Goal: Find specific page/section: Find specific page/section

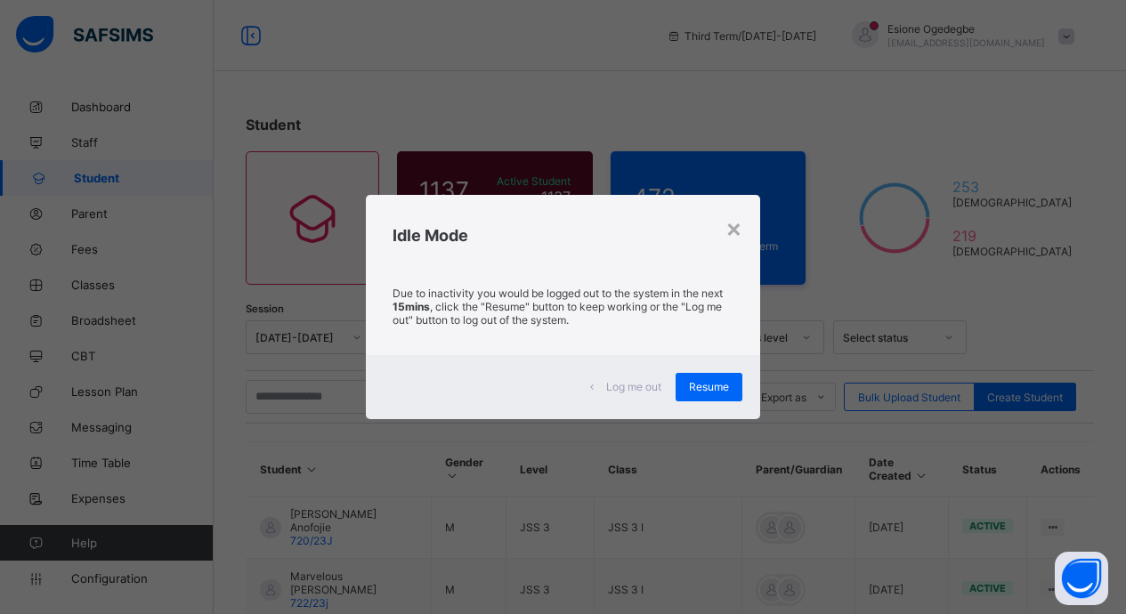
click at [719, 397] on div "Resume" at bounding box center [709, 387] width 67 height 28
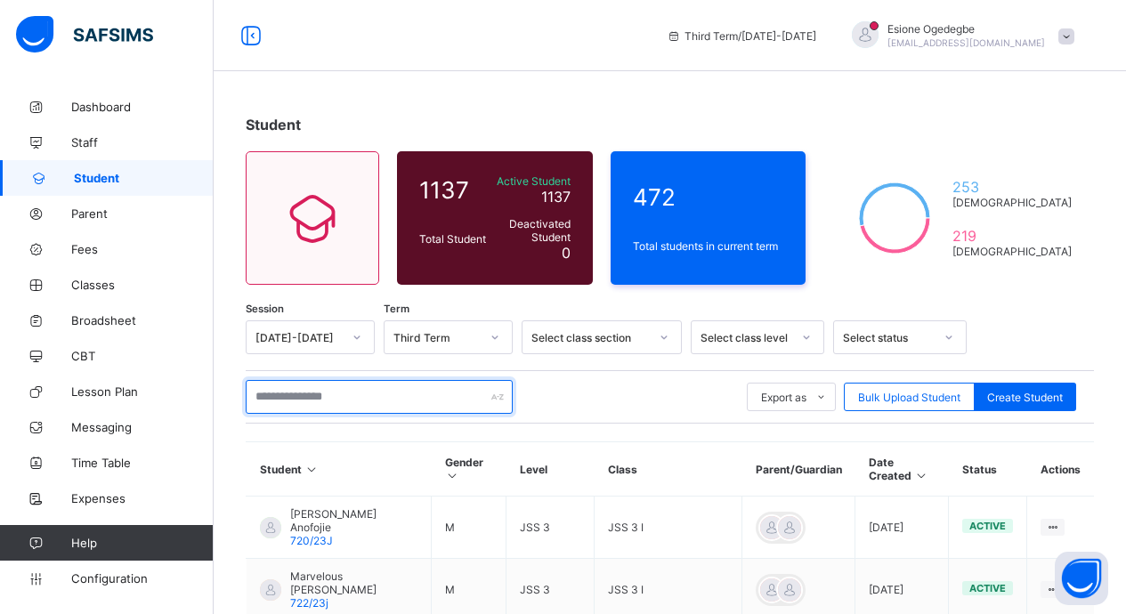
click at [303, 392] on input "text" at bounding box center [379, 397] width 267 height 34
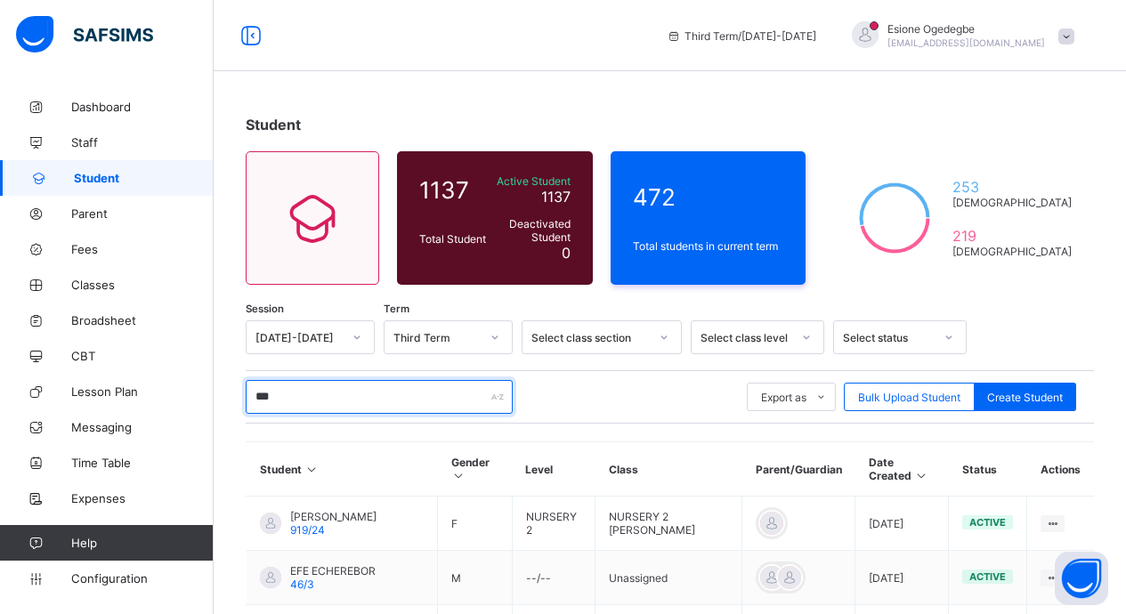
drag, startPoint x: 319, startPoint y: 411, endPoint x: 236, endPoint y: 393, distance: 84.7
click at [237, 393] on div "Student 1137 Total Student Active Student 1137 Deactivated Student 0 472 Total …" at bounding box center [670, 483] width 912 height 789
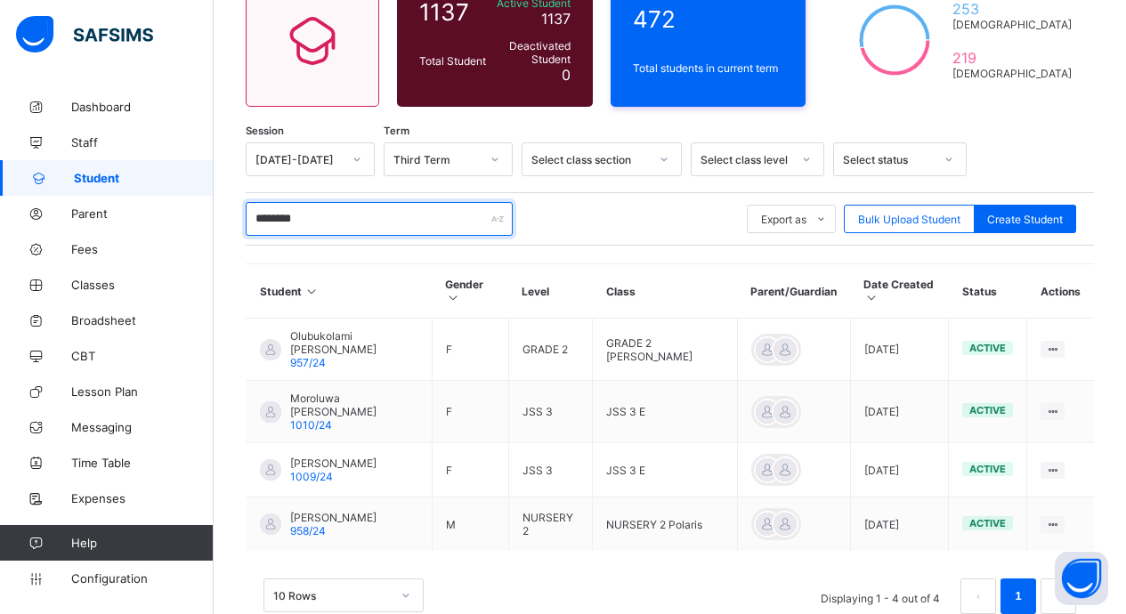
scroll to position [214, 0]
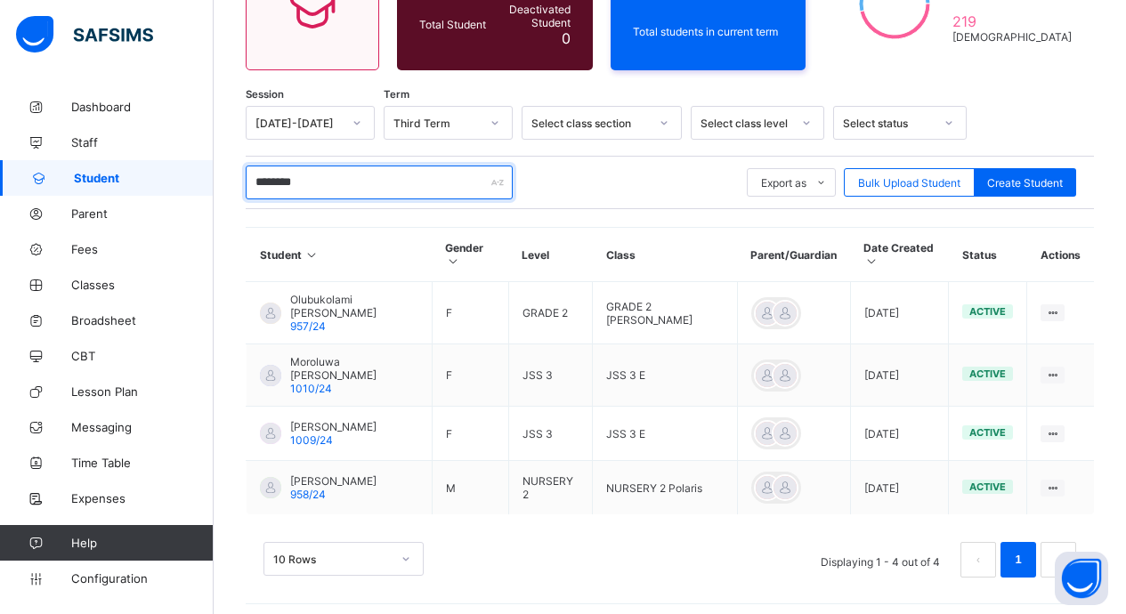
drag, startPoint x: 313, startPoint y: 177, endPoint x: 238, endPoint y: 193, distance: 77.3
click at [238, 193] on div "Student 1137 Total Student Active Student 1137 Deactivated Student 0 472 Total …" at bounding box center [670, 249] width 912 height 748
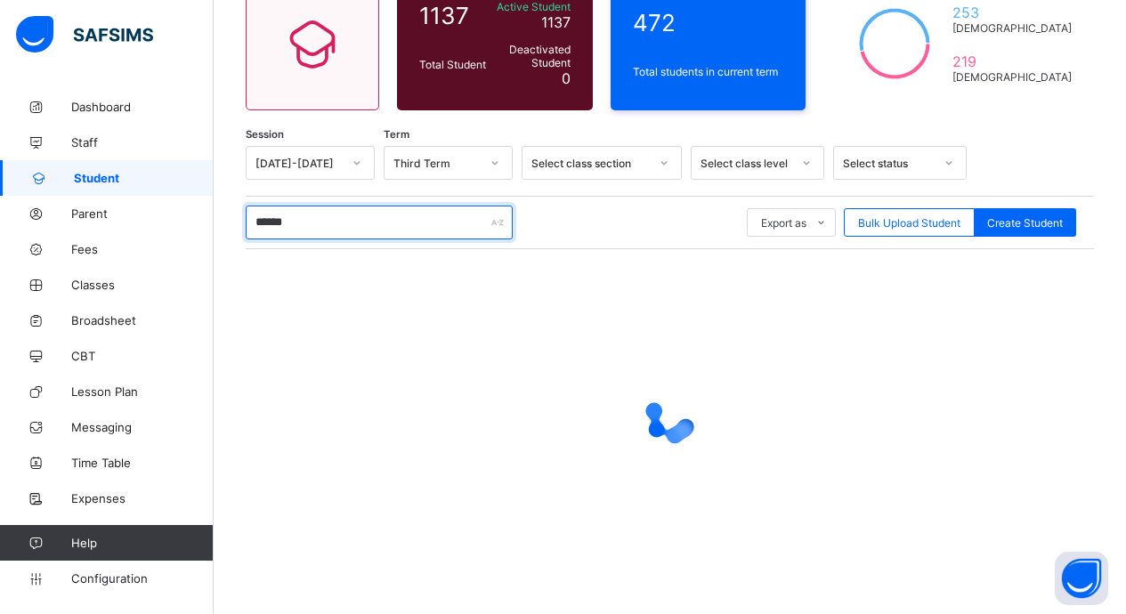
type input "*******"
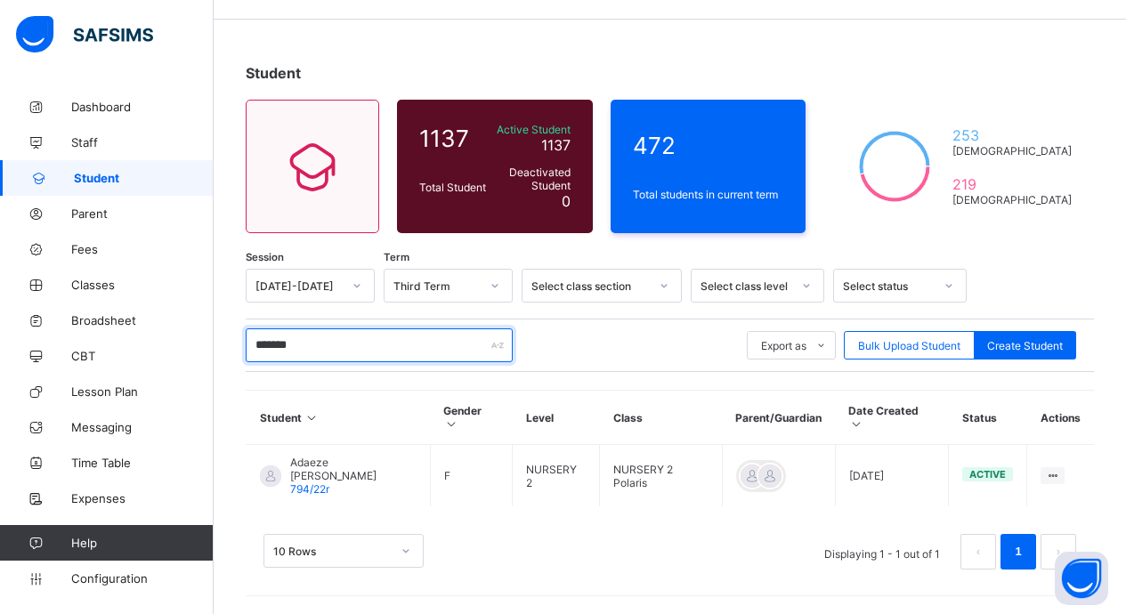
scroll to position [30, 0]
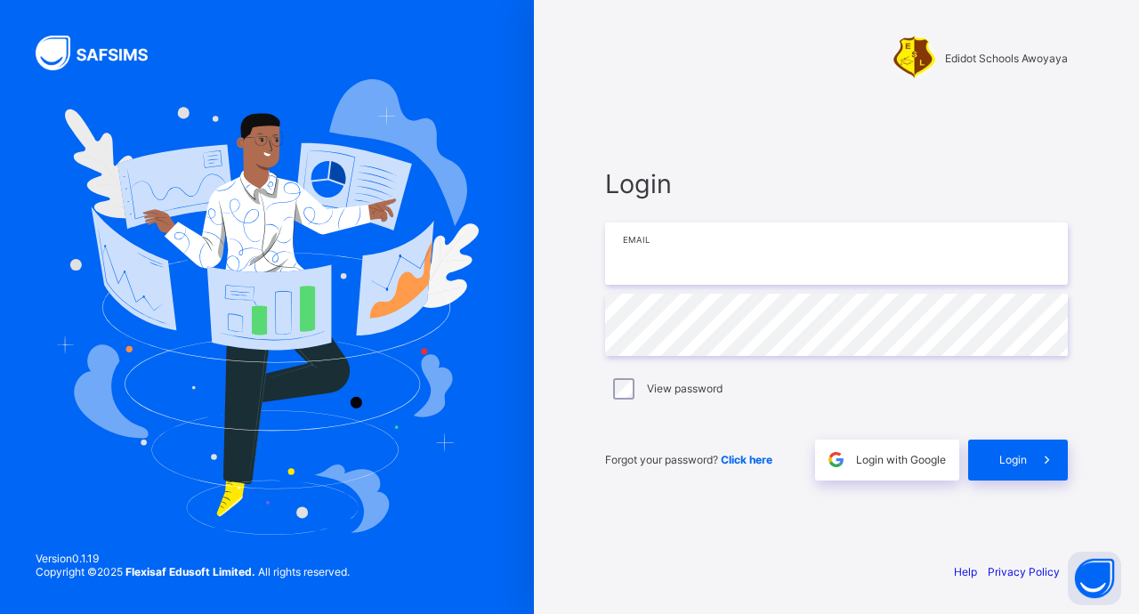
type input "**********"
click at [980, 451] on div "Login" at bounding box center [1018, 460] width 100 height 41
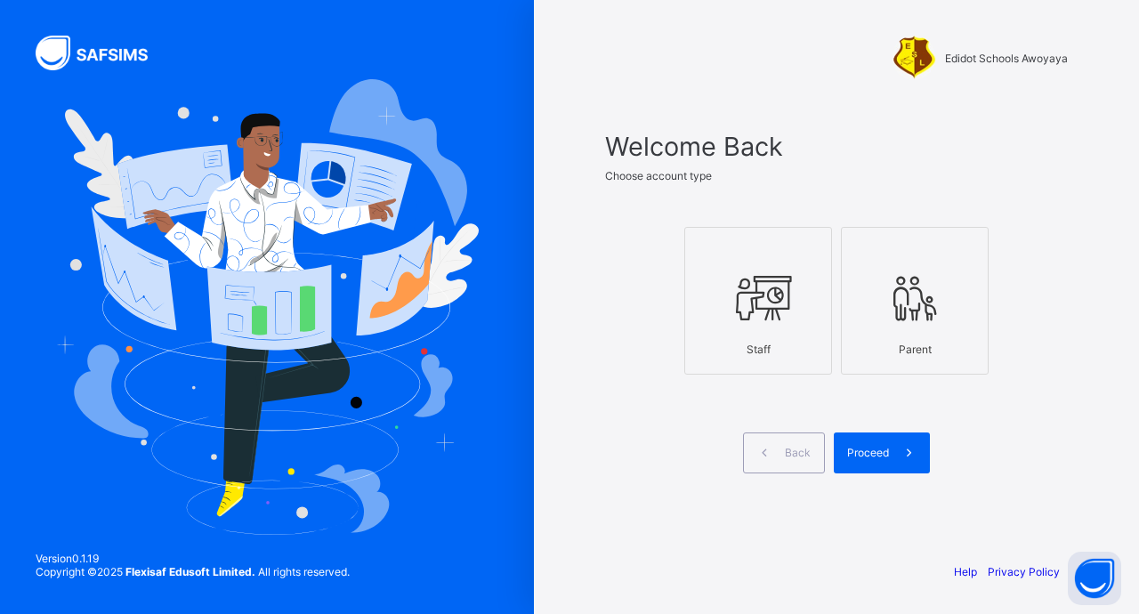
click at [780, 356] on div "Staff" at bounding box center [758, 349] width 128 height 31
click at [879, 459] on div "Proceed" at bounding box center [882, 453] width 96 height 41
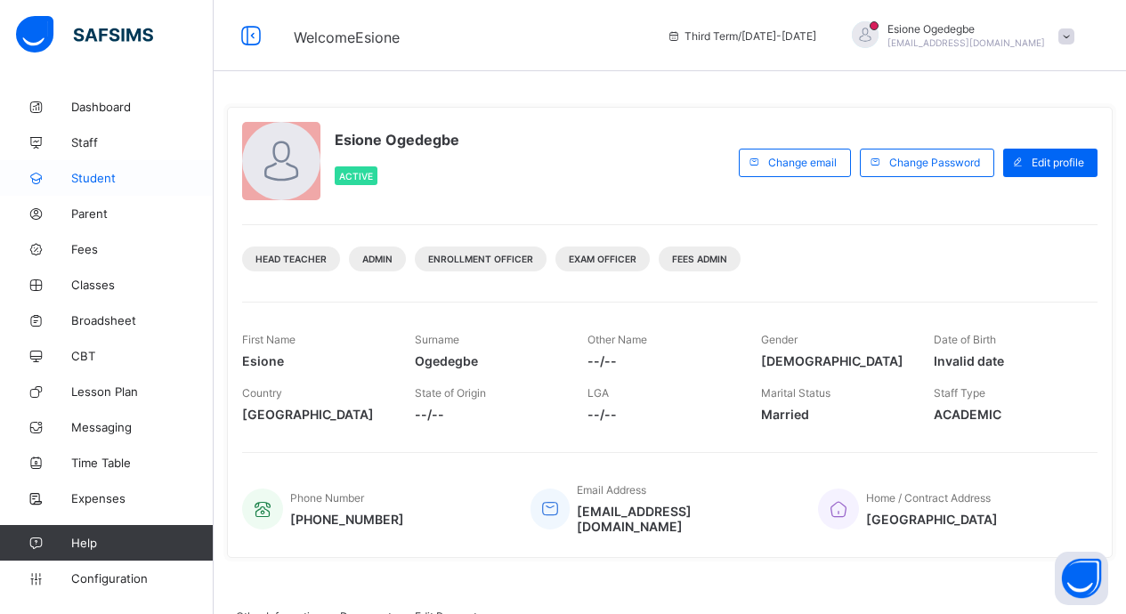
click at [101, 181] on span "Student" at bounding box center [142, 178] width 142 height 14
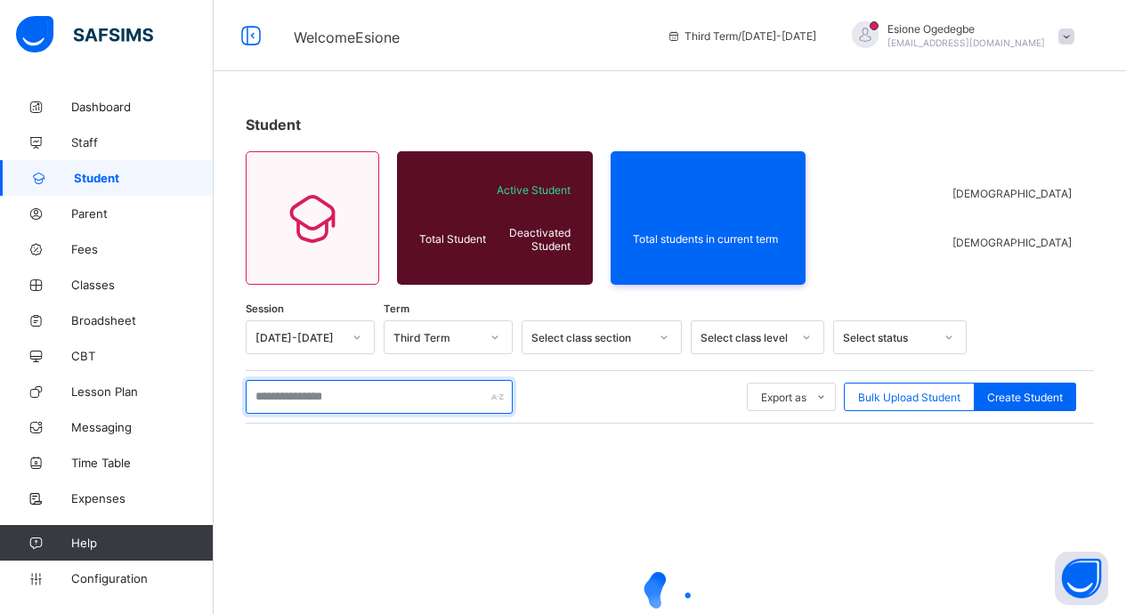
click at [343, 402] on input "text" at bounding box center [379, 397] width 267 height 34
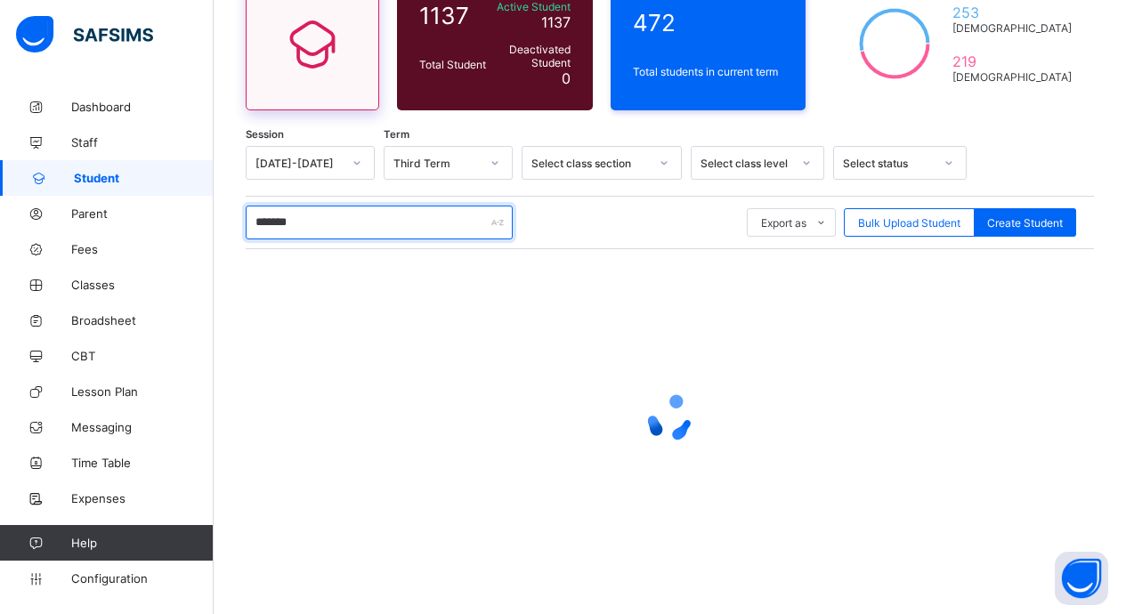
scroll to position [53, 0]
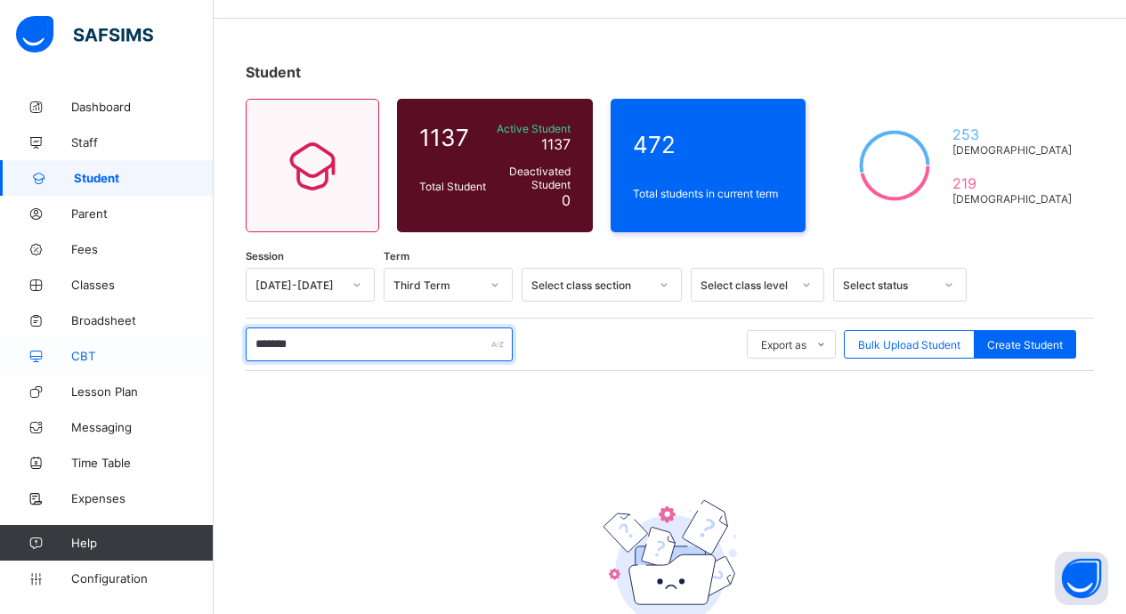
drag, startPoint x: 317, startPoint y: 345, endPoint x: 164, endPoint y: 353, distance: 153.3
click at [164, 353] on div "Welcome Esione Third Term / 2024-2025 Esione Ogedegbe esioges@gmail.com Dashboa…" at bounding box center [563, 342] width 1126 height 790
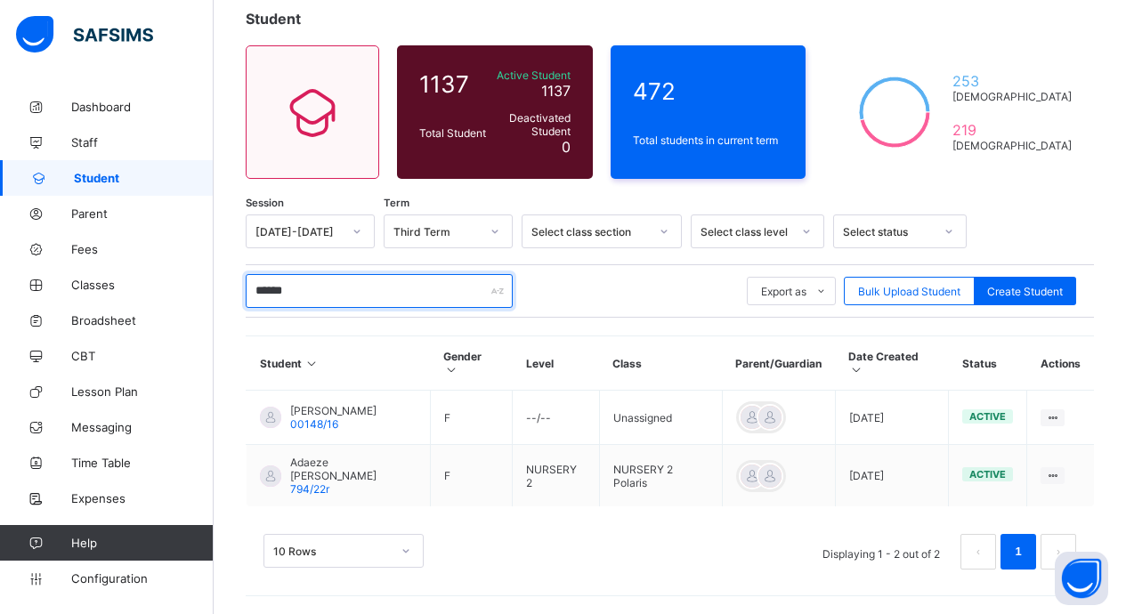
scroll to position [85, 0]
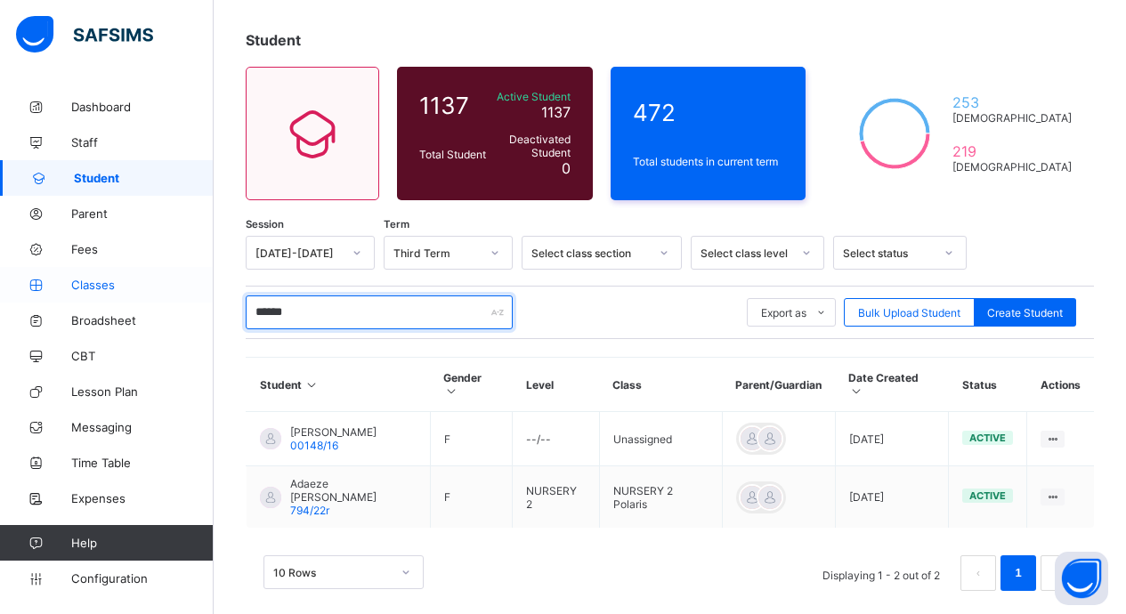
drag, startPoint x: 340, startPoint y: 308, endPoint x: 155, endPoint y: 298, distance: 185.4
click at [158, 299] on div "Welcome Esione Third Term / 2024-2025 Esione Ogedegbe esioges@gmail.com Dashboa…" at bounding box center [563, 275] width 1126 height 720
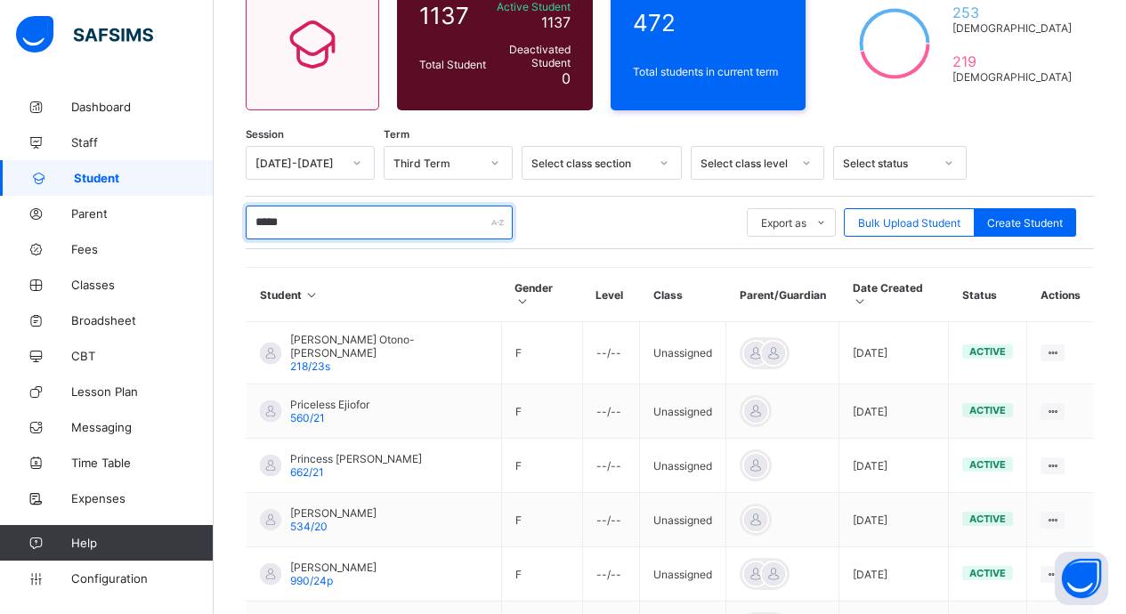
click at [312, 229] on input "*****" at bounding box center [379, 223] width 267 height 34
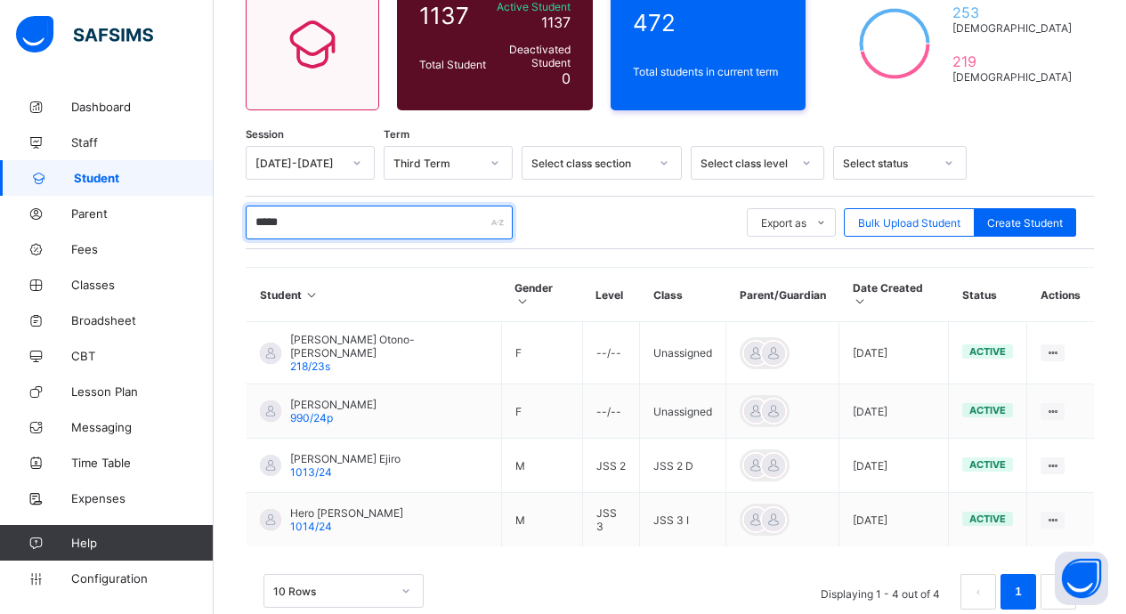
scroll to position [193, 0]
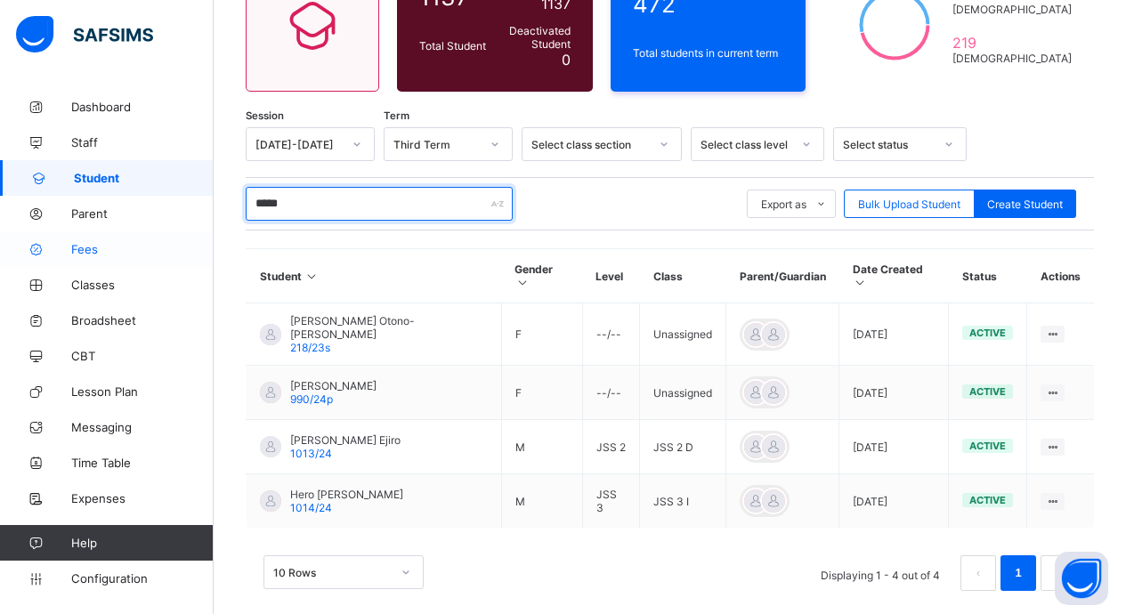
drag, startPoint x: 312, startPoint y: 207, endPoint x: 173, endPoint y: 232, distance: 141.1
click at [173, 232] on div "Welcome Esione Third Term / 2024-2025 Esione Ogedegbe esioges@gmail.com Dashboa…" at bounding box center [563, 221] width 1126 height 829
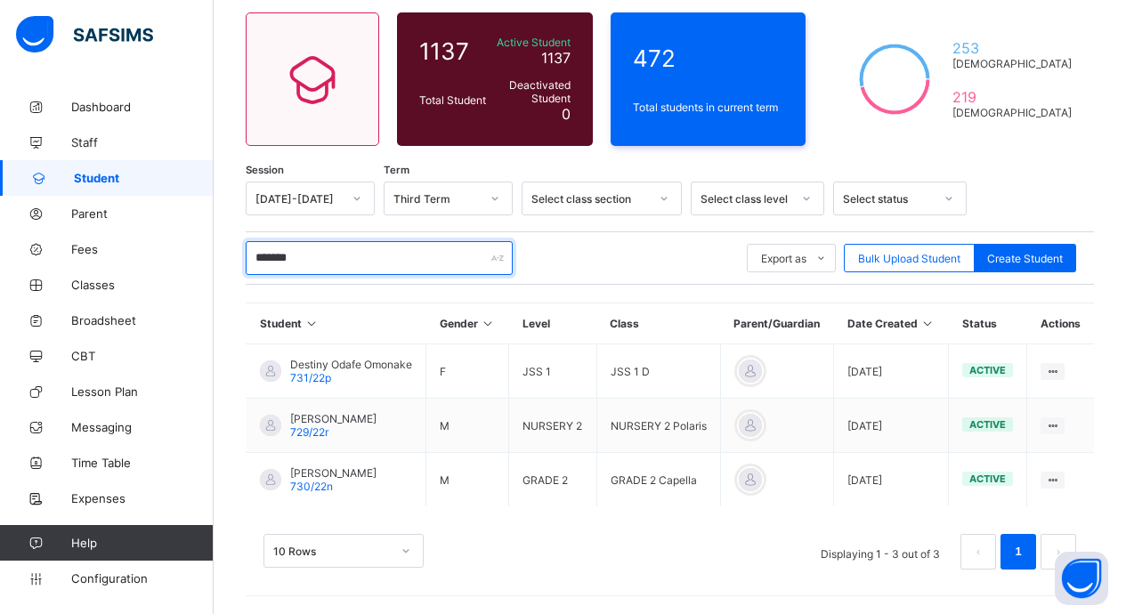
scroll to position [139, 0]
drag, startPoint x: 331, startPoint y: 246, endPoint x: 91, endPoint y: 261, distance: 240.8
click at [91, 261] on div "Welcome Esione Third Term / 2024-2025 Esione Ogedegbe esioges@gmail.com Dashboa…" at bounding box center [563, 237] width 1126 height 753
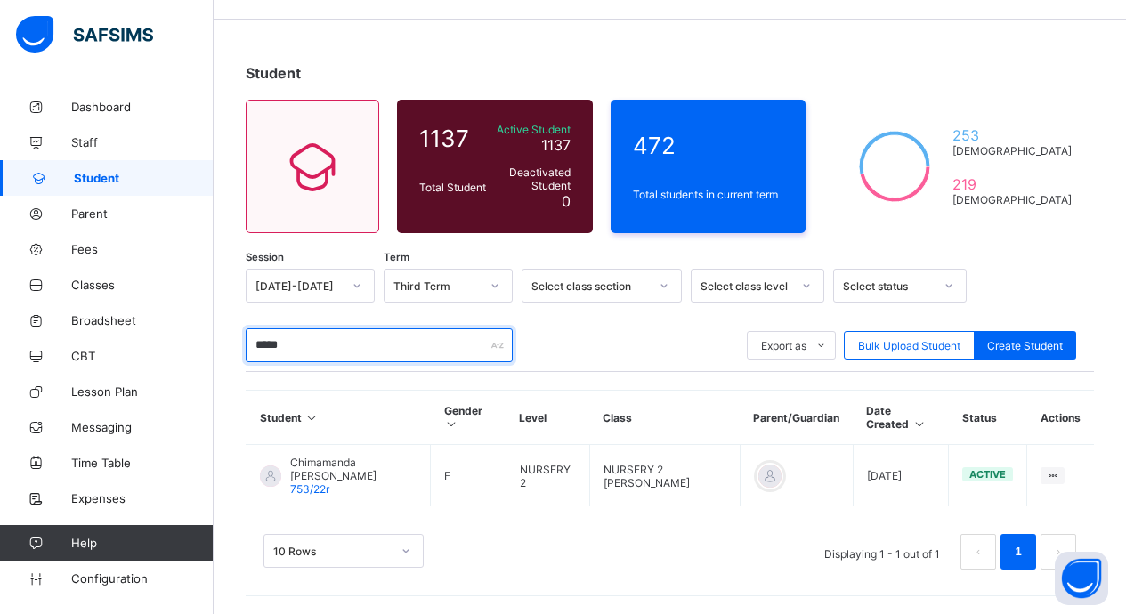
scroll to position [52, 0]
type input "*"
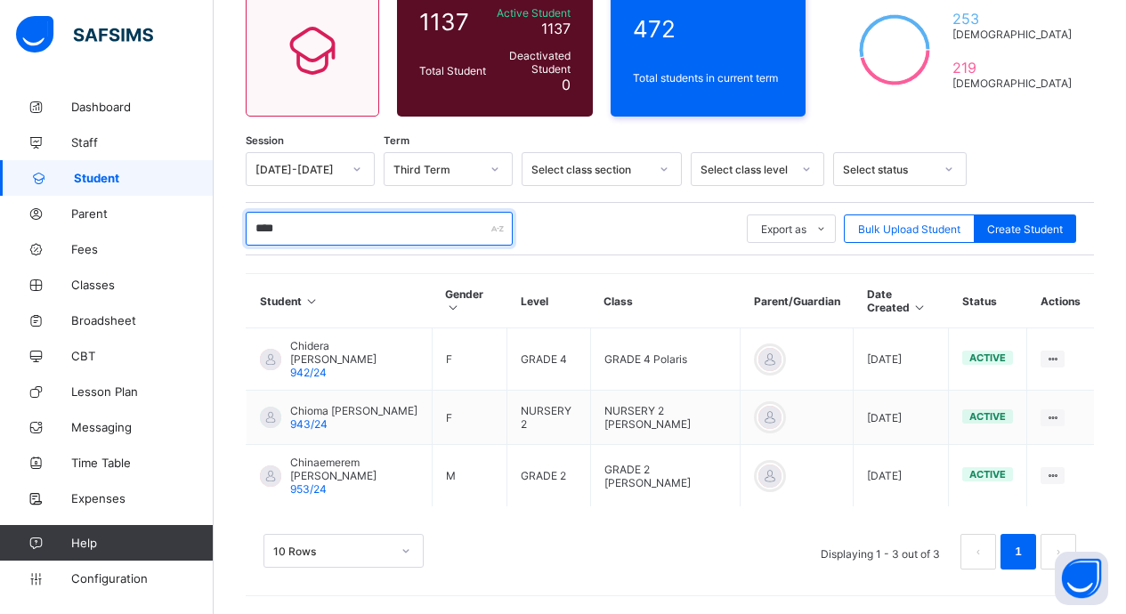
scroll to position [139, 0]
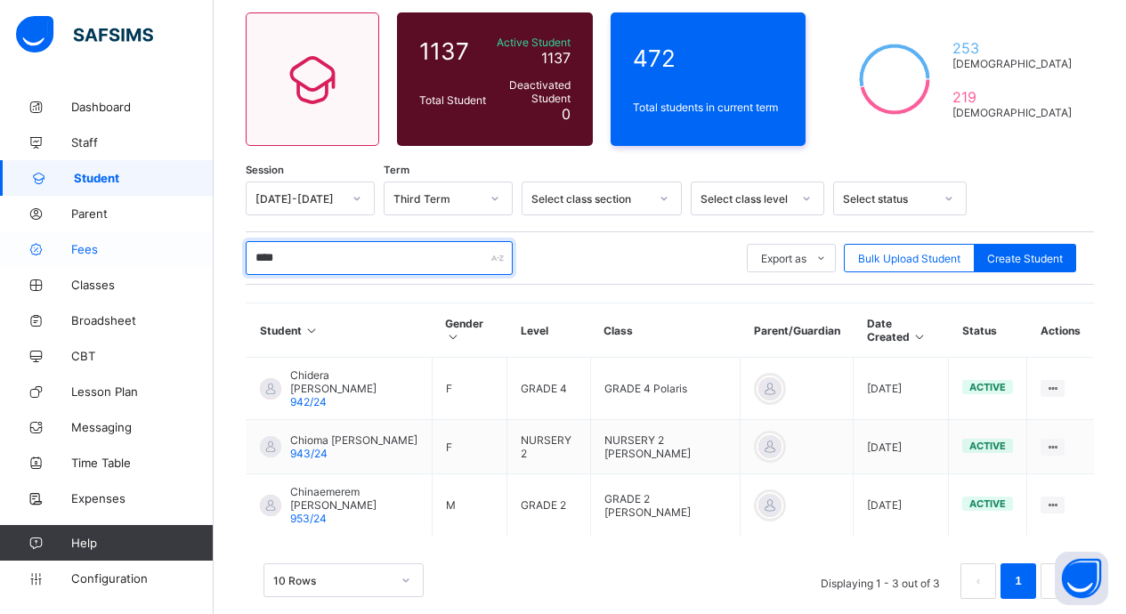
drag, startPoint x: 323, startPoint y: 270, endPoint x: 194, endPoint y: 258, distance: 129.6
click at [194, 258] on div "Welcome Esione Third Term / 2024-2025 Esione Ogedegbe esioges@gmail.com Dashboa…" at bounding box center [563, 252] width 1126 height 782
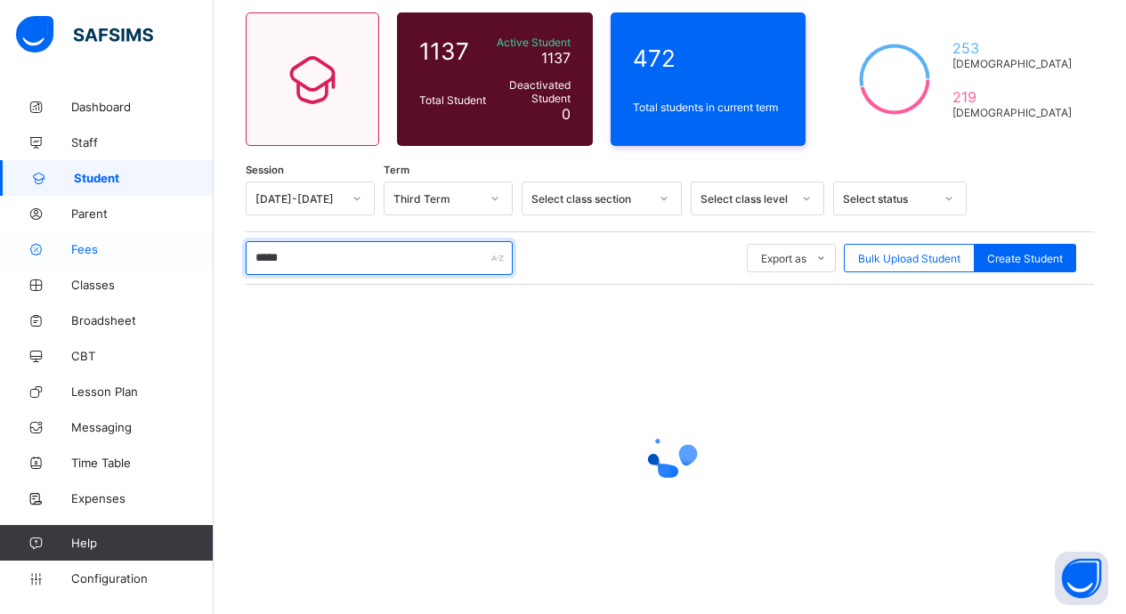
scroll to position [174, 0]
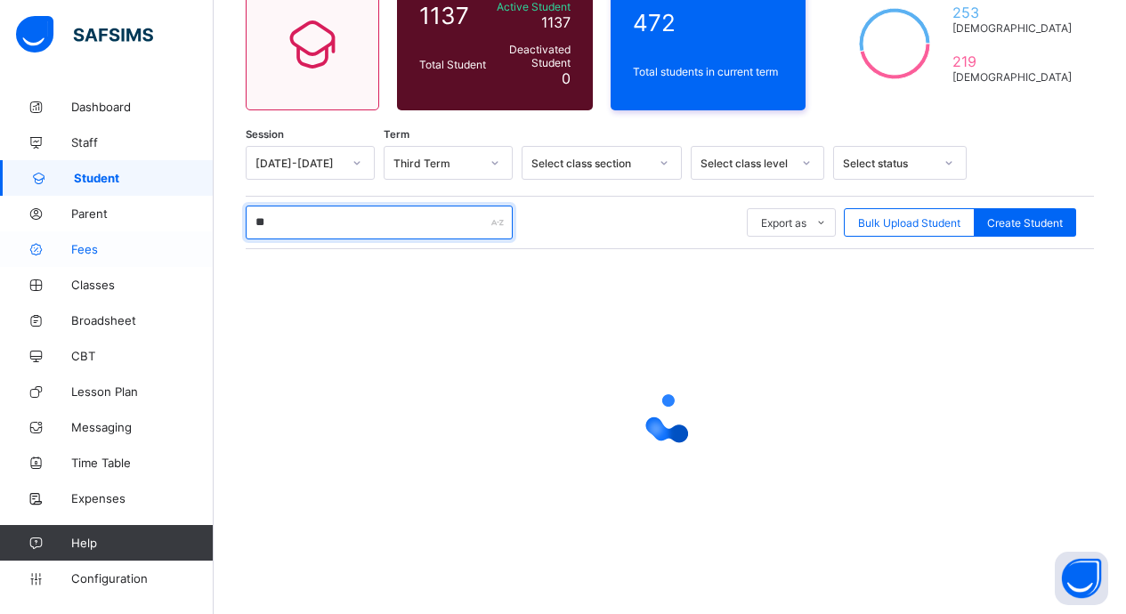
type input "*"
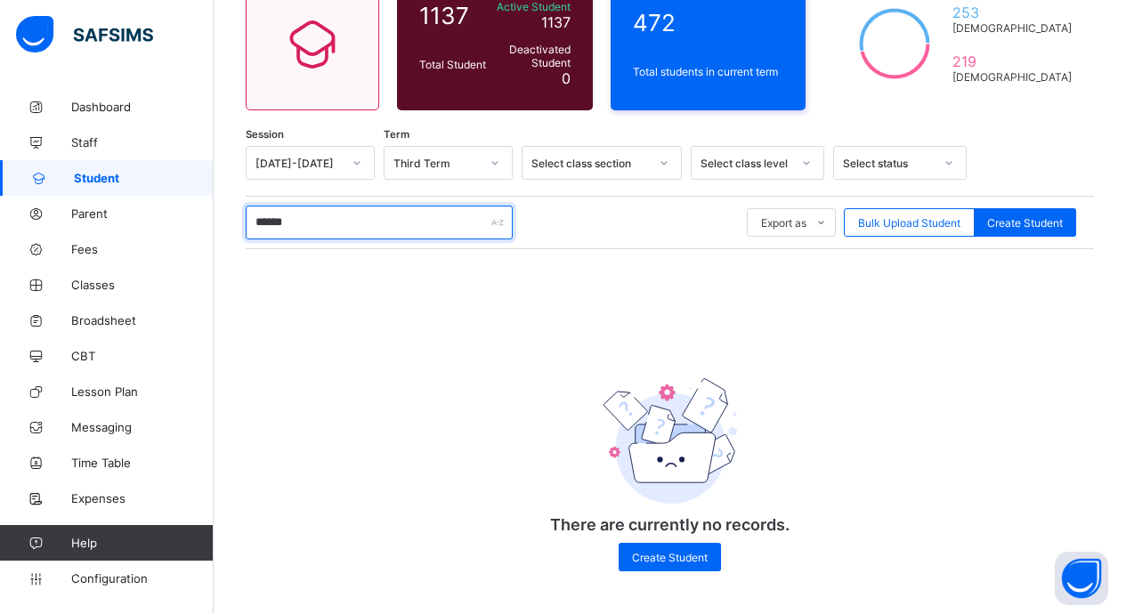
scroll to position [178, 0]
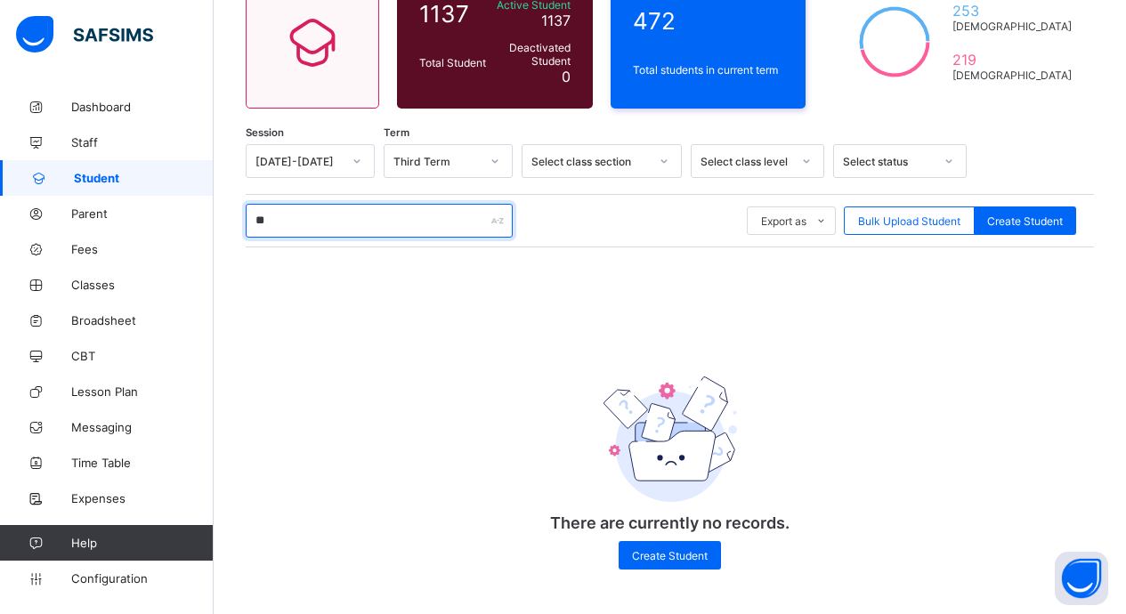
type input "*"
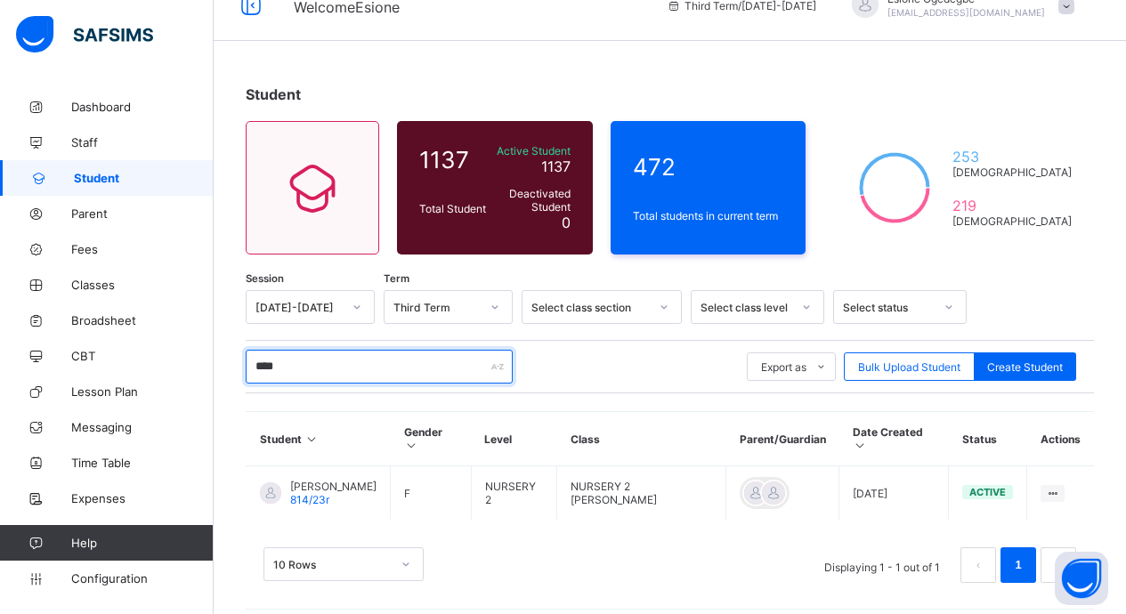
scroll to position [139, 0]
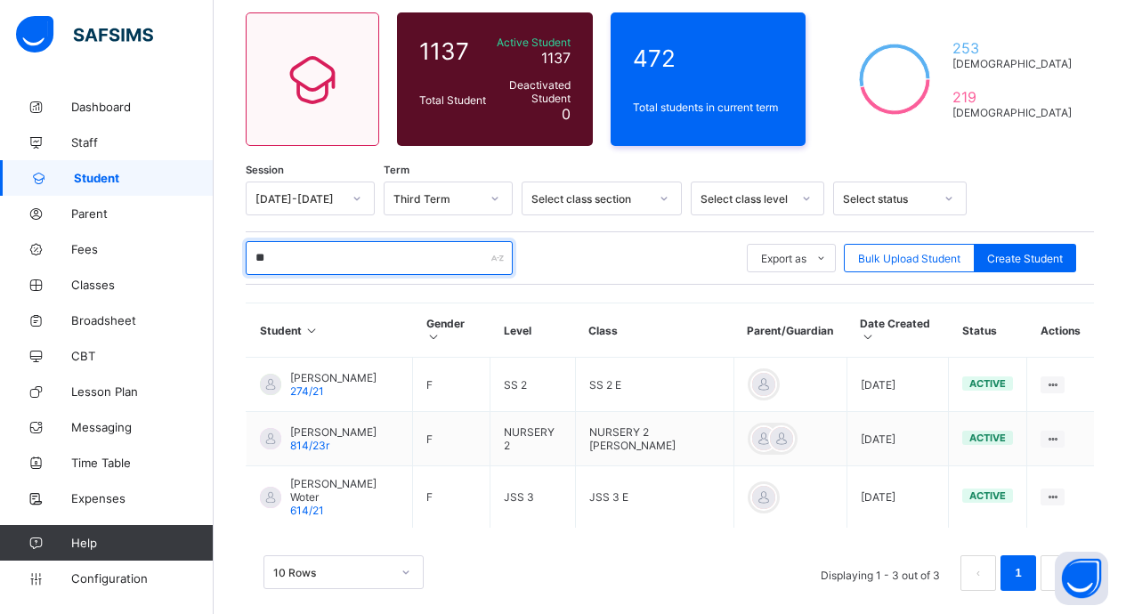
type input "*"
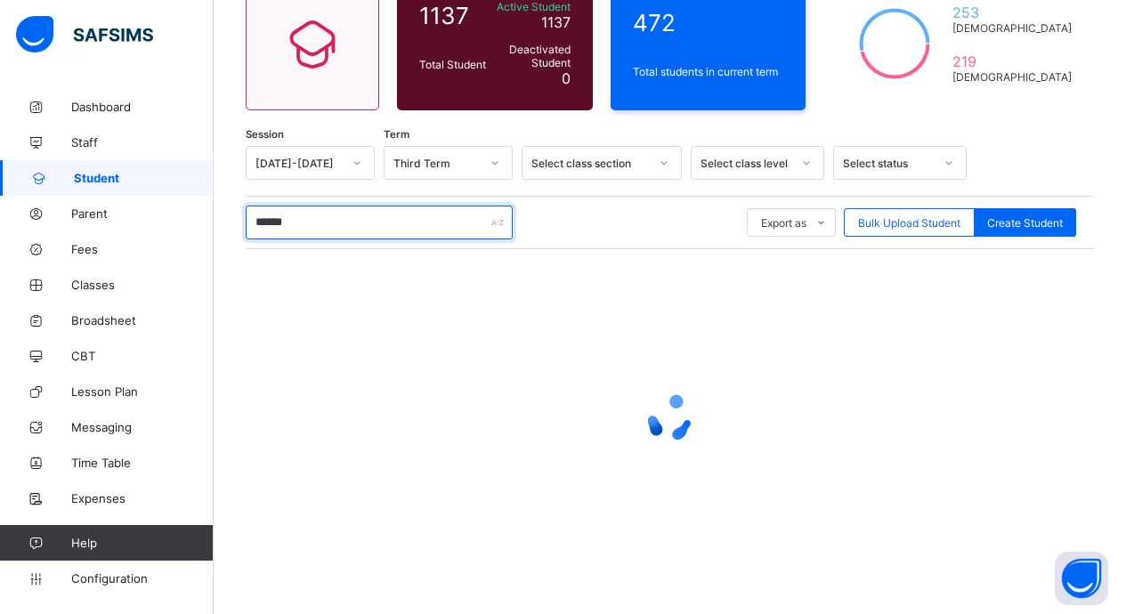
scroll to position [134, 0]
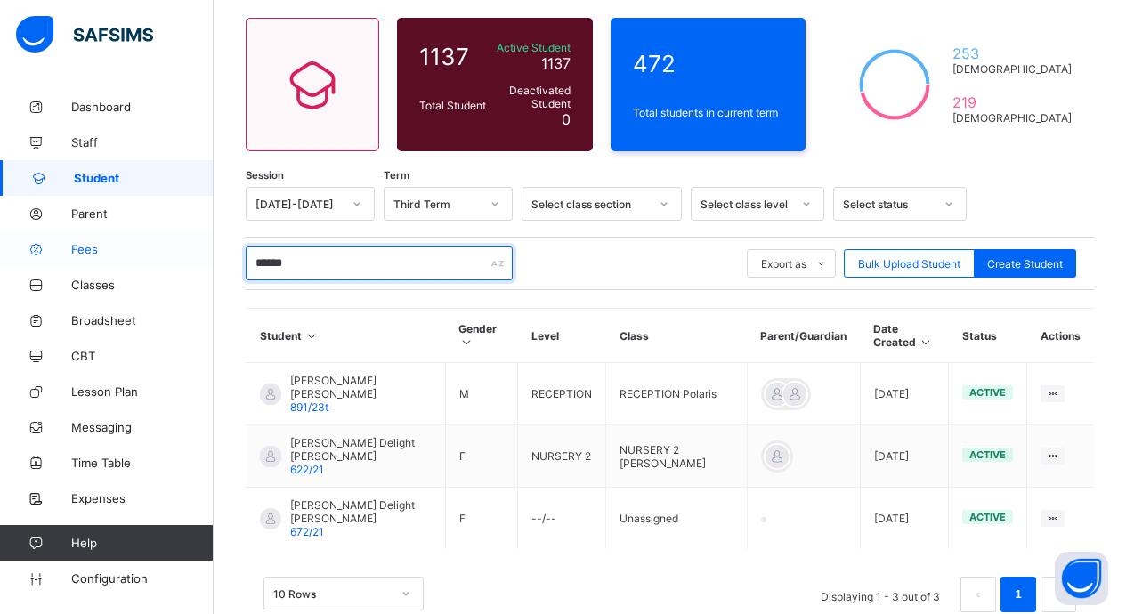
drag, startPoint x: 365, startPoint y: 267, endPoint x: 177, endPoint y: 263, distance: 187.8
click at [177, 263] on div "Welcome Esione Third Term / 2024-2025 Esione Ogedegbe esioges@gmail.com Dashboa…" at bounding box center [563, 261] width 1126 height 790
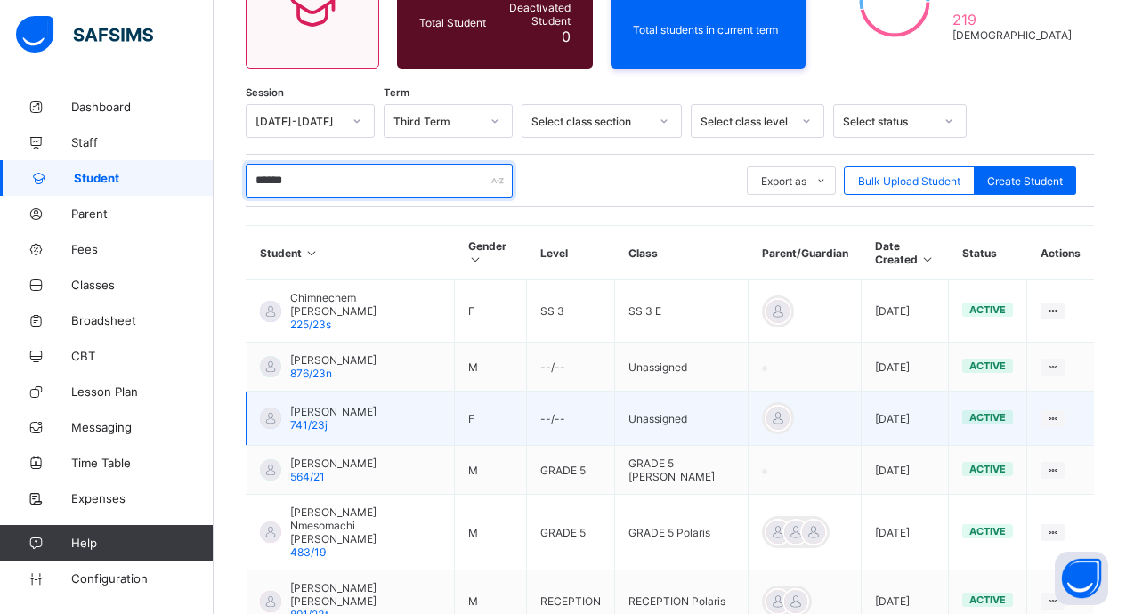
scroll to position [101, 0]
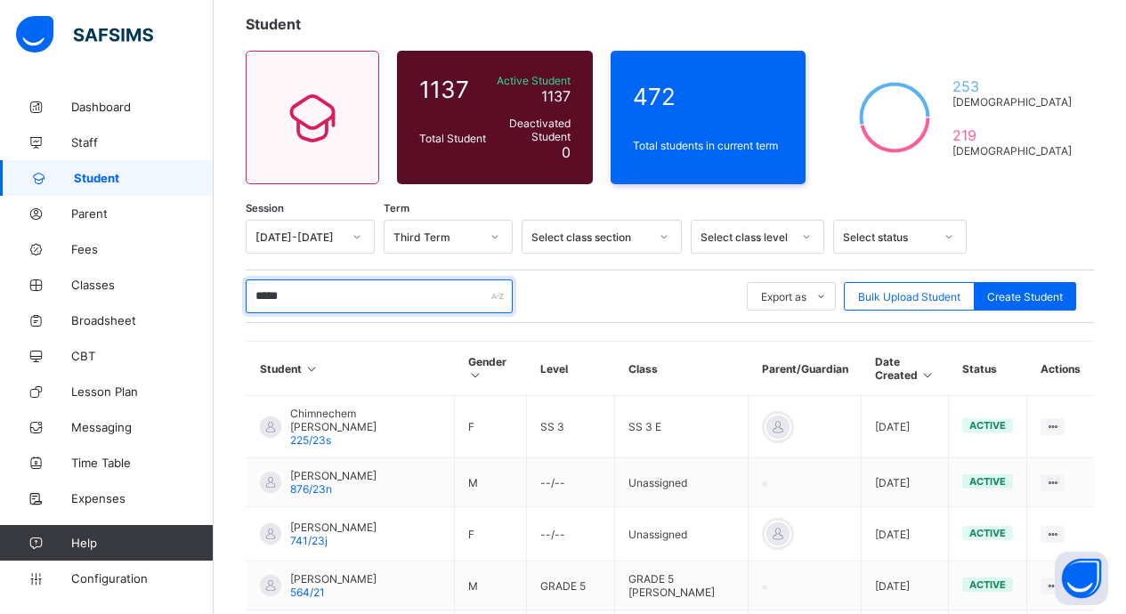
type input "******"
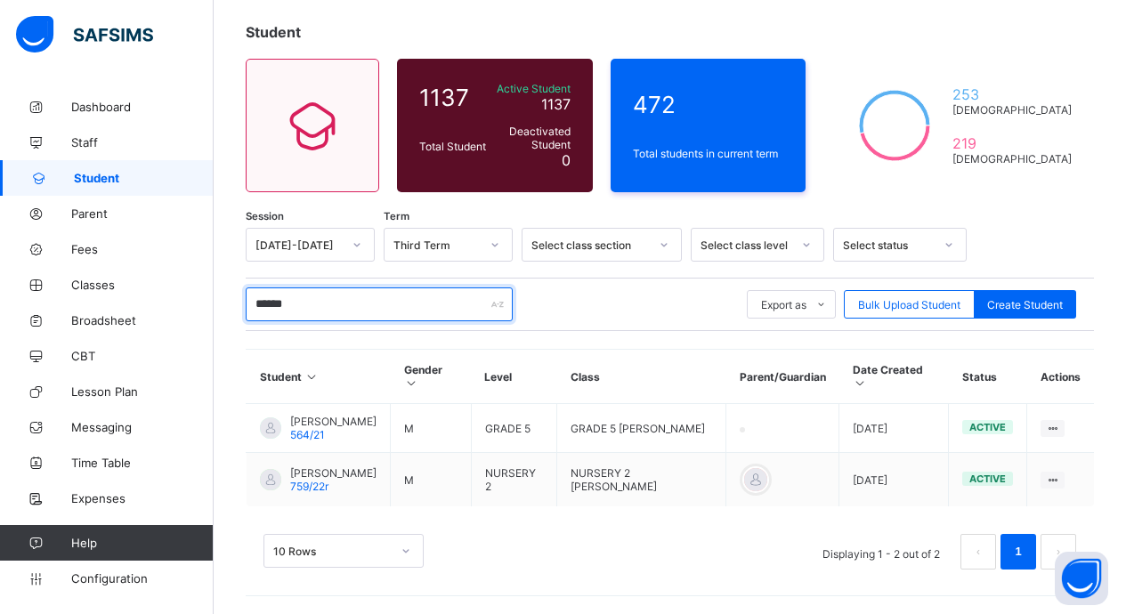
scroll to position [79, 0]
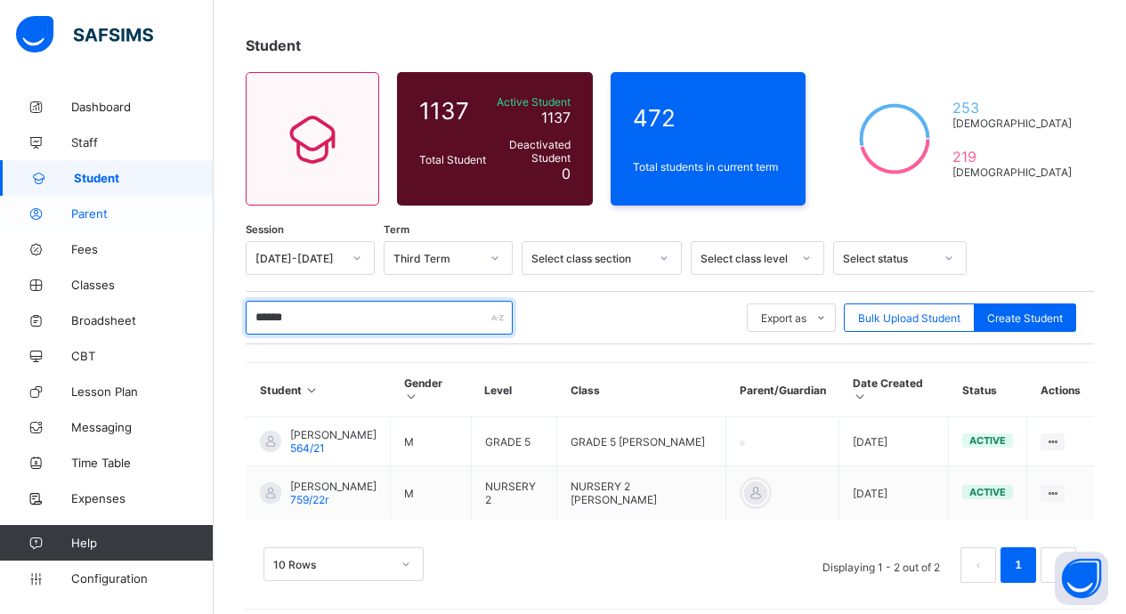
drag, startPoint x: 243, startPoint y: 295, endPoint x: 51, endPoint y: 228, distance: 203.8
click at [84, 275] on div "Welcome Esione Third Term / 2024-2025 Esione Ogedegbe esioges@gmail.com Dashboa…" at bounding box center [563, 274] width 1126 height 707
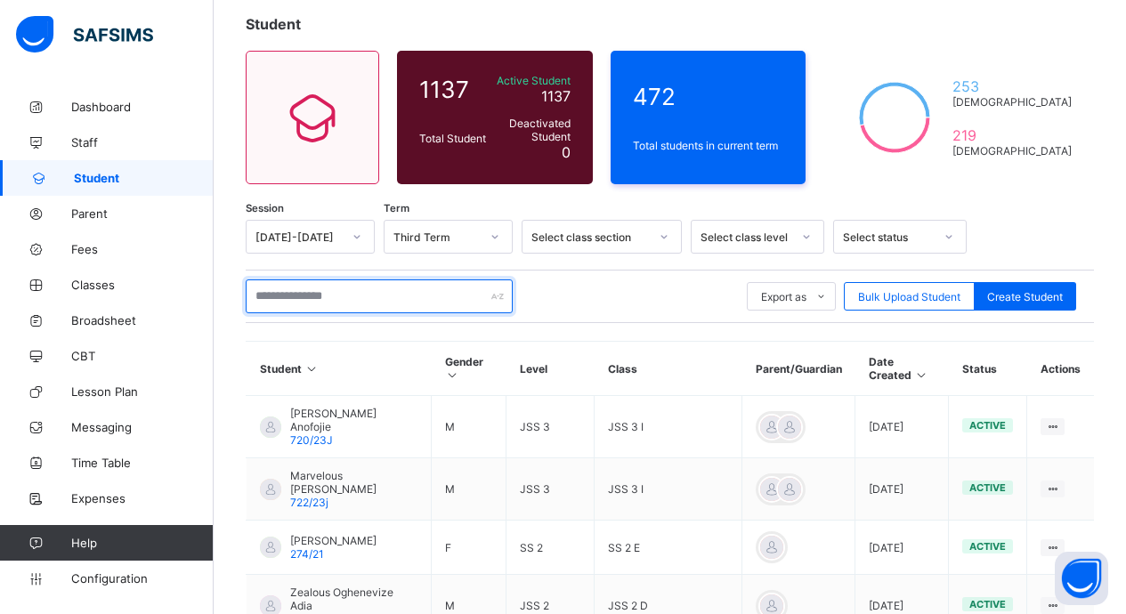
click at [351, 296] on input "text" at bounding box center [379, 296] width 267 height 34
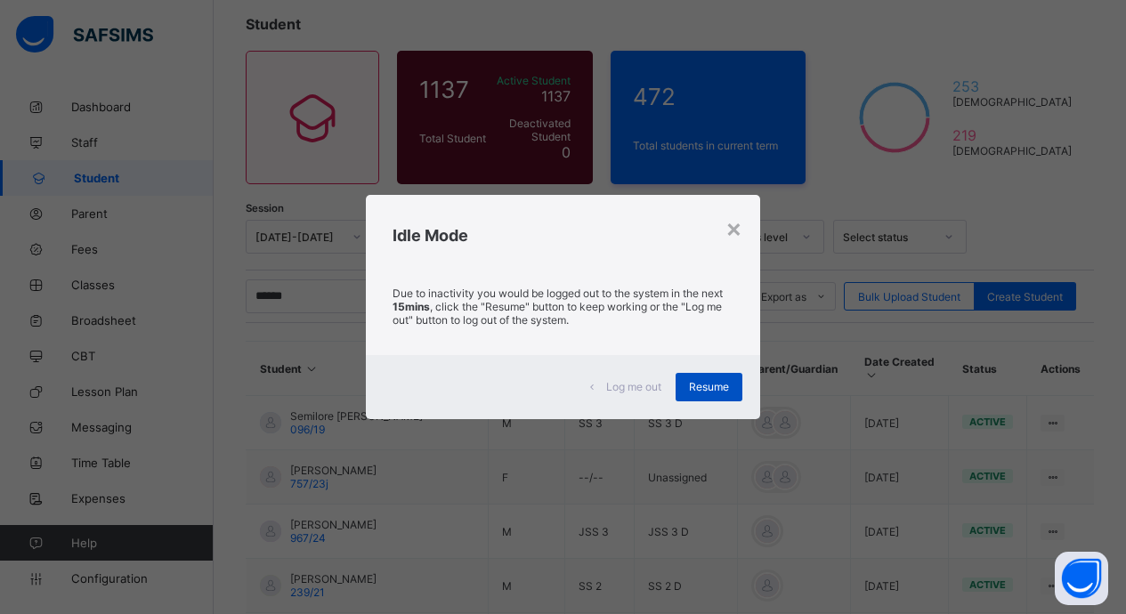
drag, startPoint x: 728, startPoint y: 384, endPoint x: 391, endPoint y: 300, distance: 347.7
click at [727, 384] on span "Resume" at bounding box center [709, 386] width 40 height 13
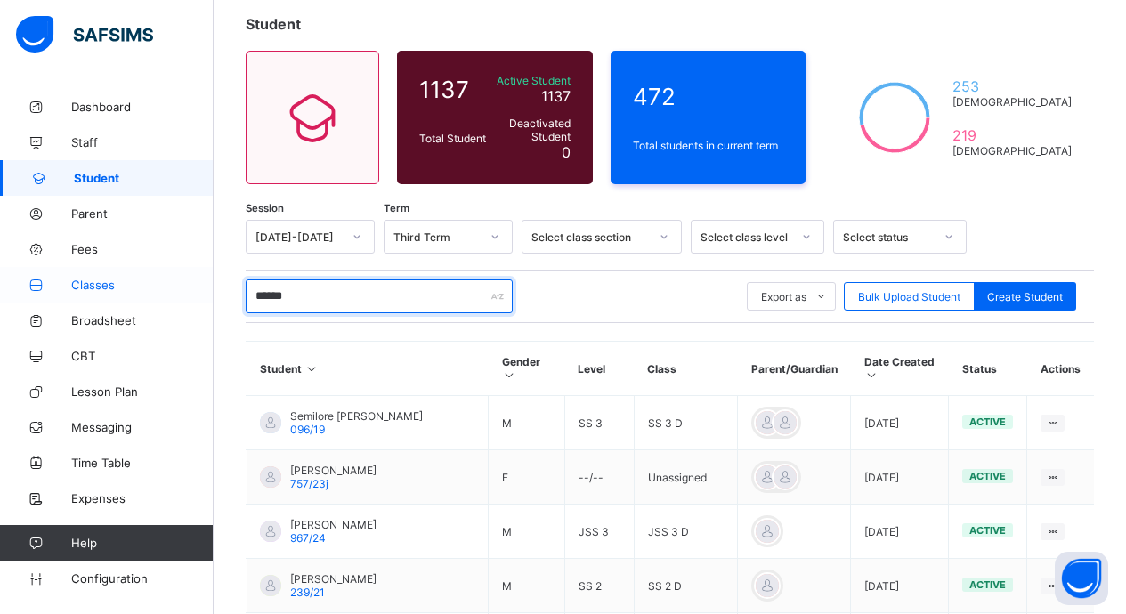
drag, startPoint x: 327, startPoint y: 295, endPoint x: 94, endPoint y: 295, distance: 232.3
click at [95, 295] on div "Welcome Esione Third Term / 2024-2025 Esione Ogedegbe esioges@gmail.com Dashboa…" at bounding box center [563, 477] width 1126 height 1157
type input "******"
